Goal: Task Accomplishment & Management: Use online tool/utility

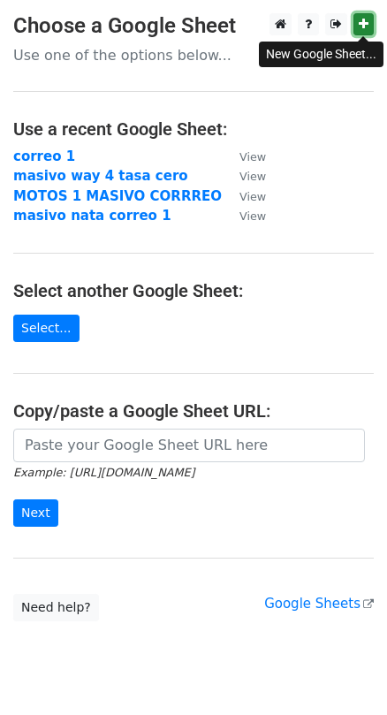
click at [363, 19] on icon at bounding box center [364, 24] width 10 height 12
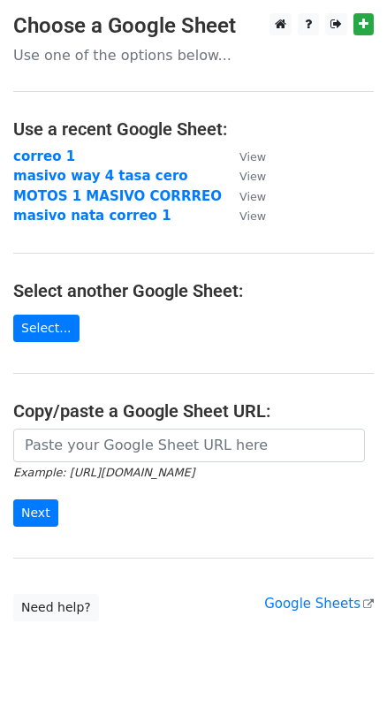
click at [61, 302] on main "Choose a Google Sheet Use one of the options below... Use a recent Google Sheet…" at bounding box center [193, 317] width 387 height 608
click at [51, 322] on link "Select..." at bounding box center [46, 328] width 66 height 27
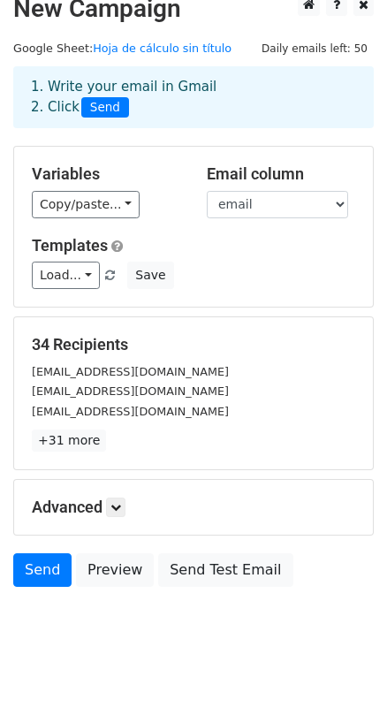
scroll to position [42, 0]
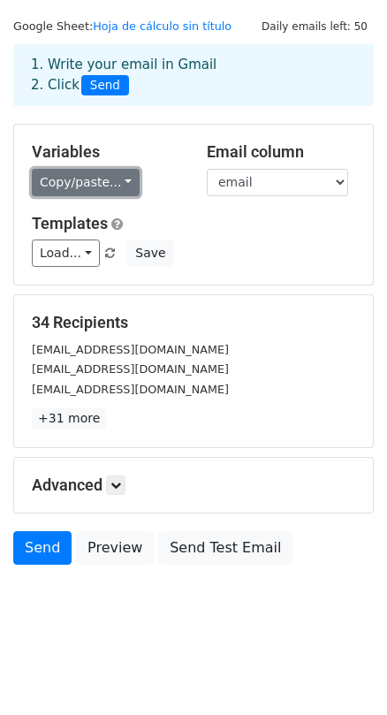
click at [103, 185] on link "Copy/paste..." at bounding box center [86, 182] width 108 height 27
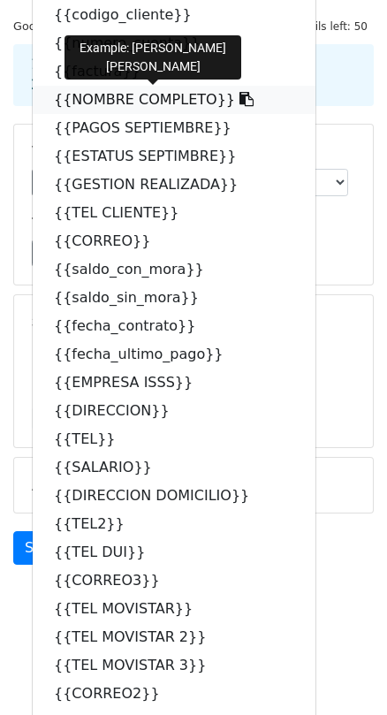
click at [95, 101] on link "{{NOMBRE COMPLETO}}" at bounding box center [174, 100] width 283 height 28
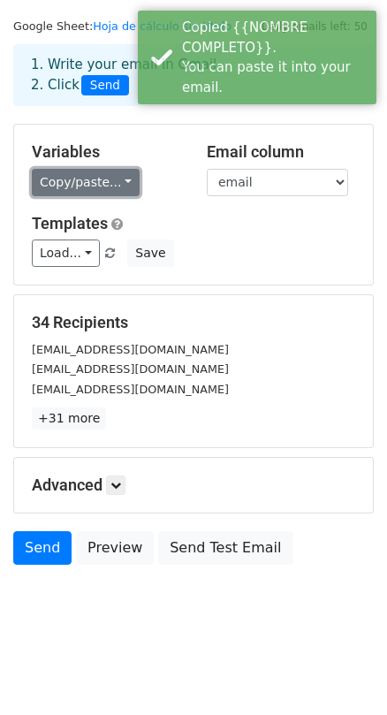
click at [87, 182] on link "Copy/paste..." at bounding box center [86, 182] width 108 height 27
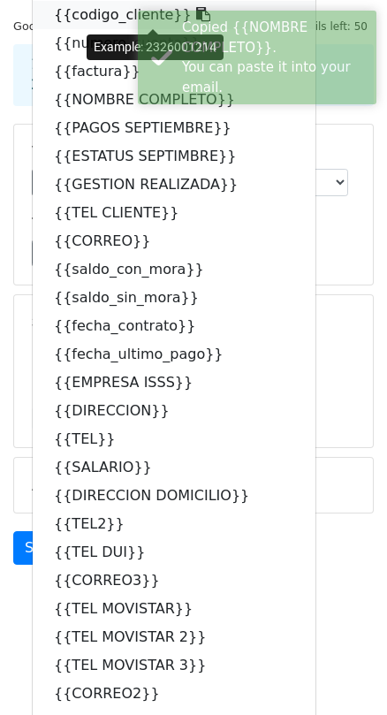
click at [81, 18] on link "{{codigo_cliente}}" at bounding box center [174, 15] width 283 height 28
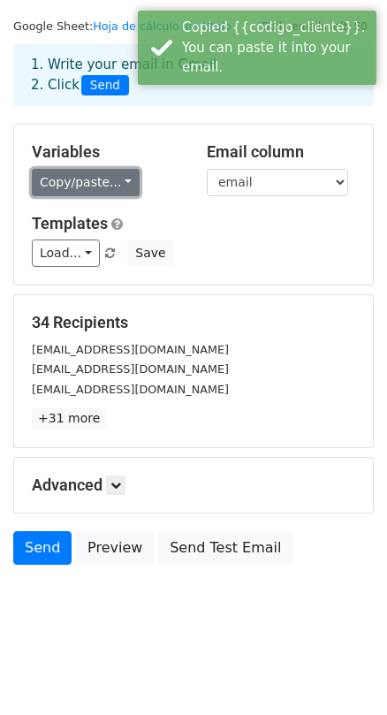
click at [80, 178] on link "Copy/paste..." at bounding box center [86, 182] width 108 height 27
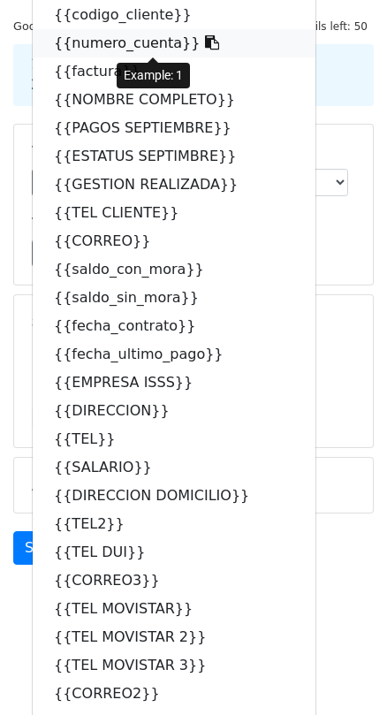
click at [78, 43] on link "{{numero_cuenta}}" at bounding box center [174, 43] width 283 height 28
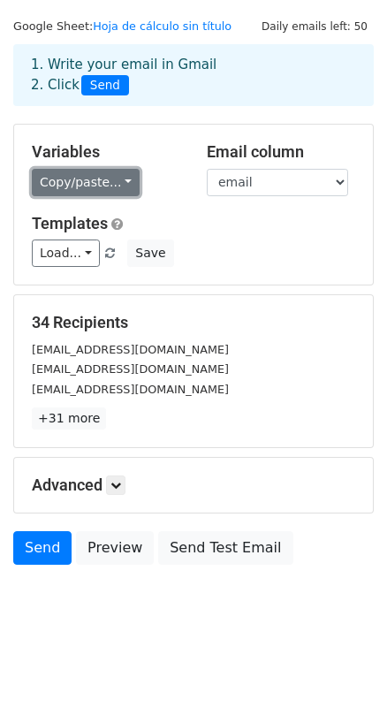
click at [115, 183] on link "Copy/paste..." at bounding box center [86, 182] width 108 height 27
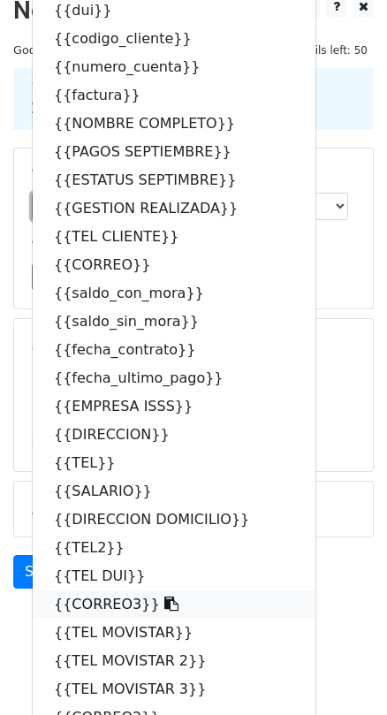
scroll to position [0, 0]
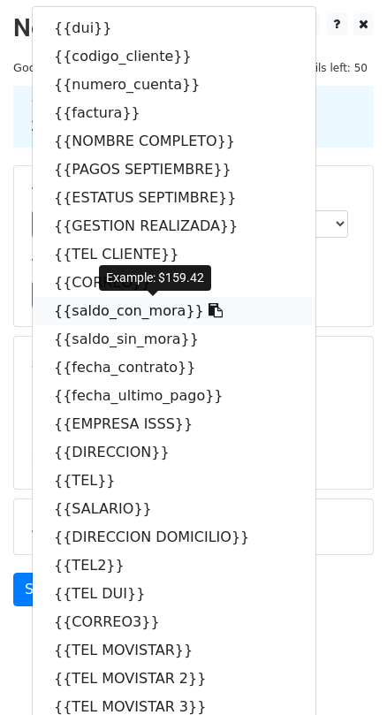
click at [102, 318] on link "{{saldo_con_mora}}" at bounding box center [174, 311] width 283 height 28
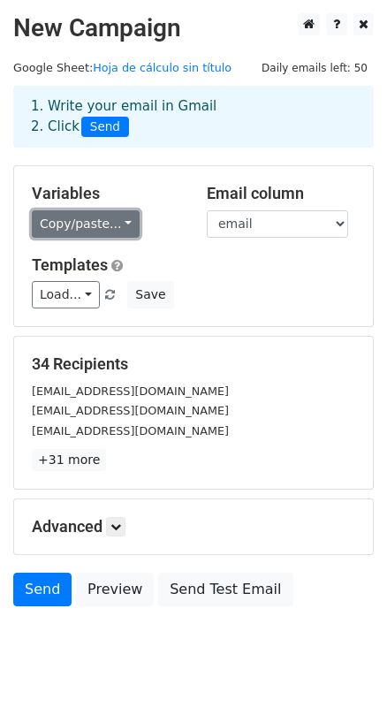
click at [90, 220] on link "Copy/paste..." at bounding box center [86, 223] width 108 height 27
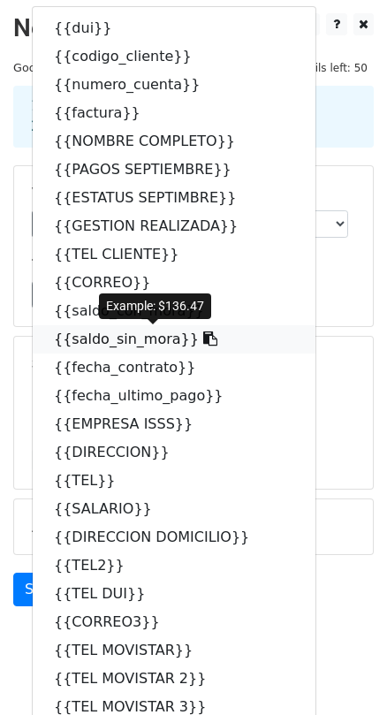
click at [103, 337] on link "{{saldo_sin_mora}}" at bounding box center [174, 339] width 283 height 28
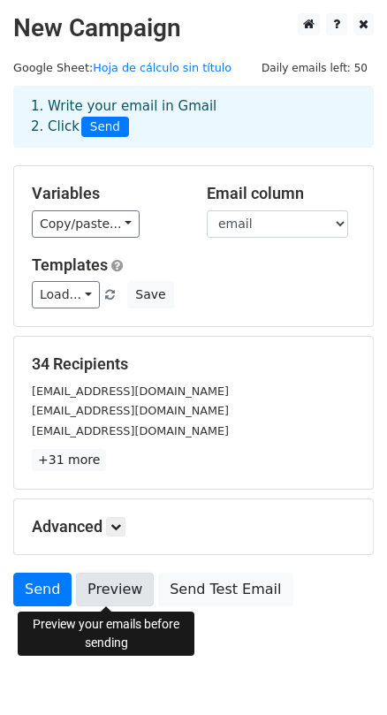
click at [120, 591] on link "Preview" at bounding box center [115, 590] width 78 height 34
